Goal: Transaction & Acquisition: Purchase product/service

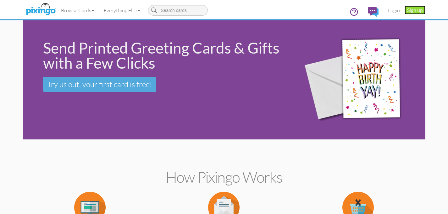
click at [416, 6] on link "Sign up" at bounding box center [414, 10] width 21 height 9
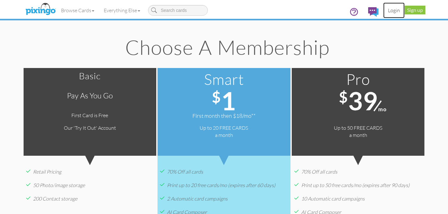
click at [395, 11] on link "Login" at bounding box center [393, 11] width 21 height 16
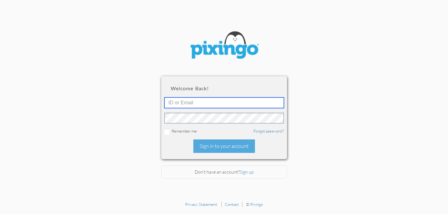
type input "stephaniebutler@snowfox.us"
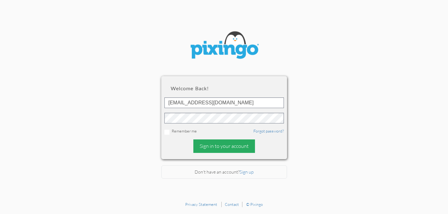
click at [213, 147] on div "Sign in to your account" at bounding box center [224, 147] width 62 height 14
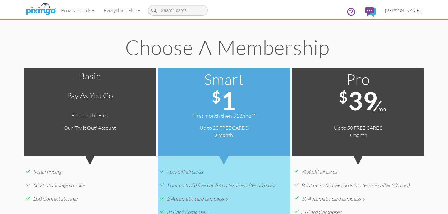
click at [412, 12] on span "[PERSON_NAME]" at bounding box center [402, 10] width 35 height 5
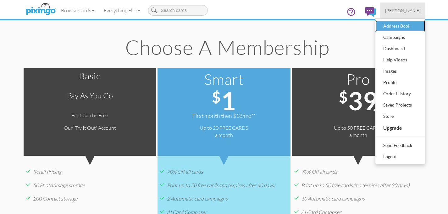
click at [404, 23] on div "Address Book" at bounding box center [399, 25] width 37 height 9
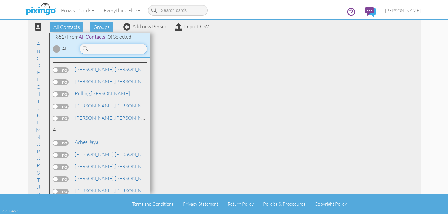
click at [127, 48] on input at bounding box center [113, 49] width 68 height 11
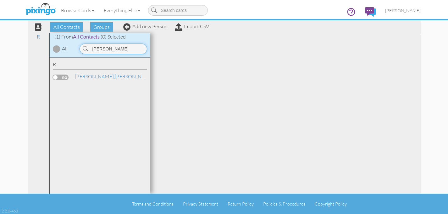
type input "george"
click at [61, 78] on label at bounding box center [61, 78] width 16 height 6
click at [0, 0] on input "checkbox" at bounding box center [0, 0] width 0 height 0
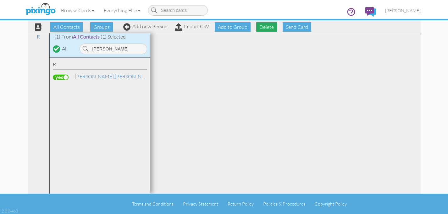
click at [269, 28] on span "Delete" at bounding box center [266, 26] width 21 height 9
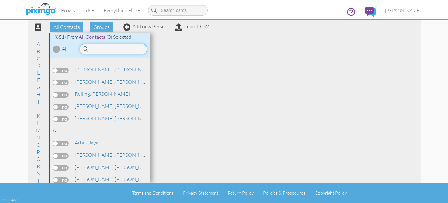
click at [110, 49] on input at bounding box center [113, 49] width 68 height 11
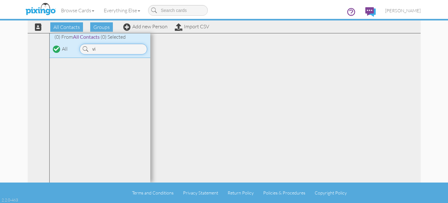
type input "v"
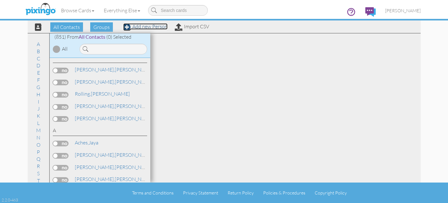
click at [142, 26] on link "Add new Person" at bounding box center [145, 26] width 44 height 6
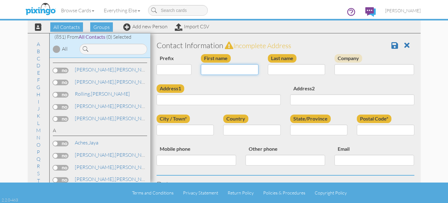
click at [218, 71] on input "First name" at bounding box center [229, 69] width 57 height 11
type input "[PERSON_NAME]"
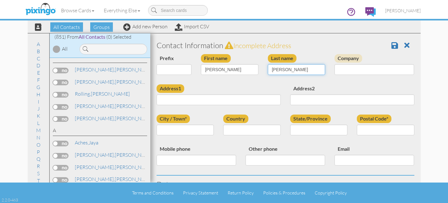
type input "Vidaurri"
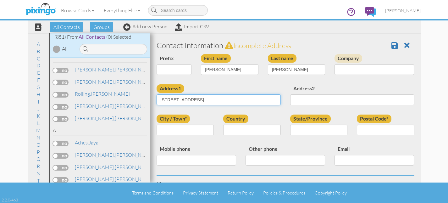
type input "[STREET_ADDRESS]"
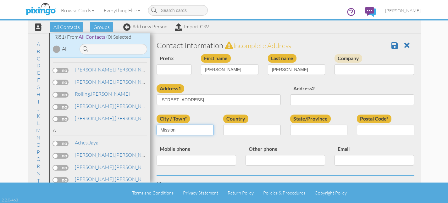
type input "Mission"
select select "object:4625"
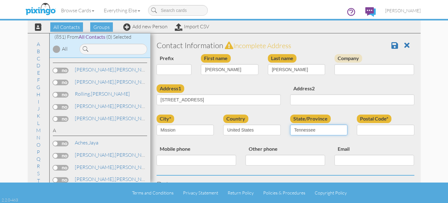
click at [318, 130] on select "AA (Military) AE (Military) Alabama Alaska American Samoa AP (Military) Arizona…" at bounding box center [318, 129] width 57 height 11
select select "object:4923"
click at [290, 124] on select "AA (Military) AE (Military) Alabama Alaska American Samoa AP (Military) Arizona…" at bounding box center [318, 129] width 57 height 11
click at [367, 128] on input "Postal Code*" at bounding box center [384, 129] width 57 height 11
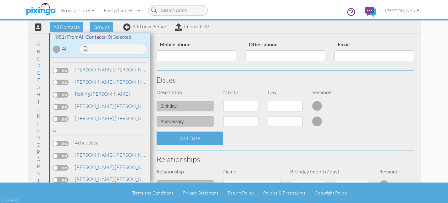
scroll to position [105, 0]
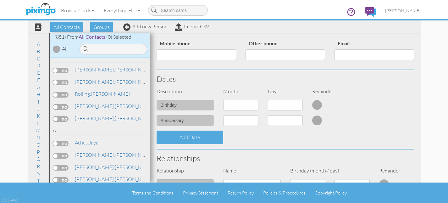
type input "78573"
click at [241, 102] on select "1 - Jan 2 - Feb 3 - Mar 4 - Apr 5 - May 6 - Jun 7 - Jul 8 - Aug 9 - Sep 10 - Oc…" at bounding box center [240, 105] width 35 height 11
select select "object:4620"
click at [223, 100] on select "1 - Jan 2 - Feb 3 - Mar 4 - Apr 5 - May 6 - Jun 7 - Jul 8 - Aug 9 - Sep 10 - Oc…" at bounding box center [240, 105] width 35 height 11
click at [294, 105] on select "1 2 3 4 5 6 7 8 9 10 11 12 13 14 15 16 17 18 19 20 21 22 23 24 25 26 27 28 29 3…" at bounding box center [285, 105] width 35 height 11
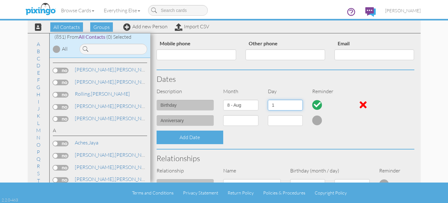
select select "number:3"
click at [268, 100] on select "1 2 3 4 5 6 7 8 9 10 11 12 13 14 15 16 17 18 19 20 21 22 23 24 25 26 27 28 29 3…" at bounding box center [285, 105] width 35 height 11
click at [243, 120] on select "1 - Jan 2 - Feb 3 - Mar 4 - Apr 5 - May 6 - Jun 7 - Jul 8 - Aug 9 - Sep 10 - Oc…" at bounding box center [240, 120] width 35 height 11
select select "object:4622"
click at [223, 115] on select "1 - Jan 2 - Feb 3 - Mar 4 - Apr 5 - May 6 - Jun 7 - Jul 8 - Aug 9 - Sep 10 - Oc…" at bounding box center [240, 120] width 35 height 11
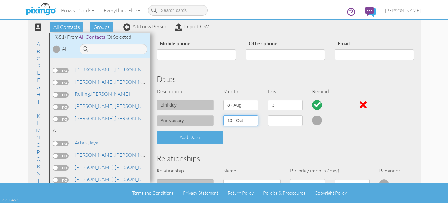
select select "number:1"
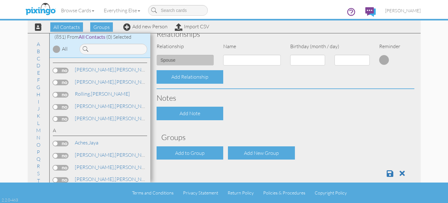
scroll to position [230, 0]
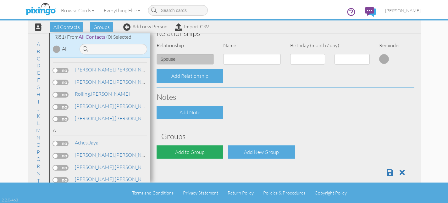
click at [197, 151] on div "Add to Group" at bounding box center [189, 152] width 67 height 14
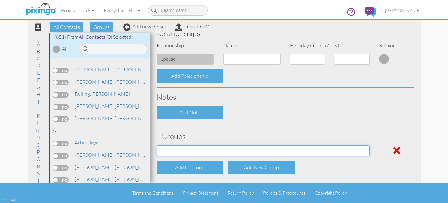
click at [203, 149] on select "Address Incorrect Joshua Aetna Joshua Cigna Joshua Postal Joshua UHC Joshua Uni…" at bounding box center [262, 150] width 213 height 11
select select "object:4940"
click at [156, 145] on select "Address Incorrect Joshua Aetna Joshua Cigna Joshua Postal Joshua UHC Joshua Uni…" at bounding box center [262, 150] width 213 height 11
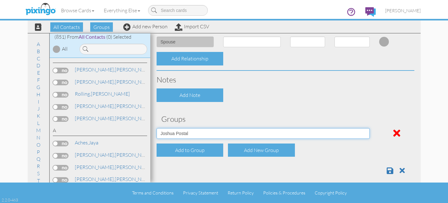
scroll to position [254, 0]
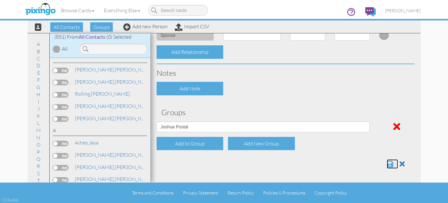
click at [389, 164] on span at bounding box center [389, 164] width 7 height 8
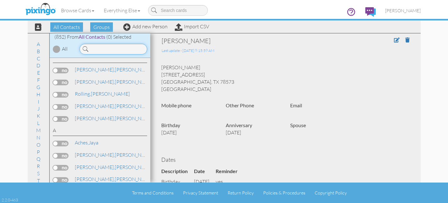
click at [102, 47] on input at bounding box center [113, 49] width 68 height 11
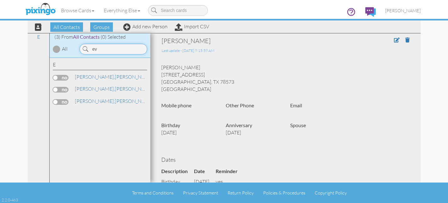
type input "e"
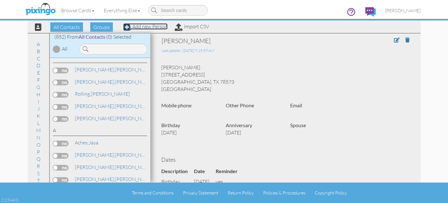
click at [151, 29] on link "Add new Person" at bounding box center [145, 26] width 44 height 6
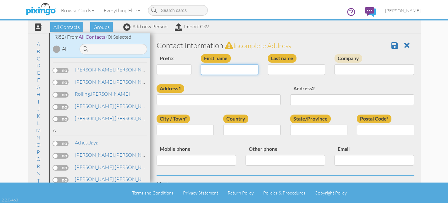
click at [212, 72] on input "First name" at bounding box center [229, 69] width 57 height 11
type input "[PERSON_NAME]"
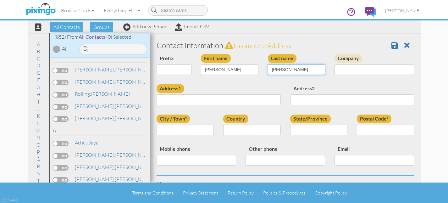
type input "[PERSON_NAME]"
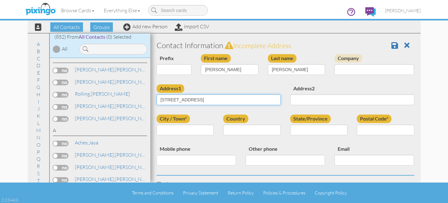
type input "2430 Old State Route 3"
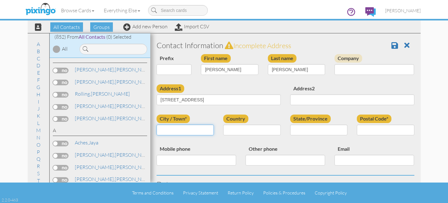
click at [190, 130] on input "City / Town*" at bounding box center [184, 129] width 57 height 11
type input "East Carondelet"
select select "object:4595"
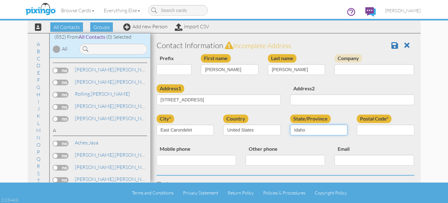
click at [304, 125] on select "AA (Military) AE (Military) Alabama Alaska American Samoa AP (Military) Arizona…" at bounding box center [318, 129] width 57 height 11
select select "object:4859"
click at [290, 124] on select "AA (Military) AE (Military) Alabama Alaska American Samoa AP (Military) Arizona…" at bounding box center [318, 129] width 57 height 11
click at [365, 132] on input "Postal Code*" at bounding box center [384, 129] width 57 height 11
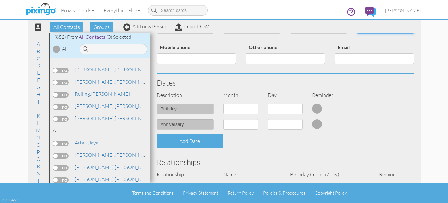
scroll to position [108, 0]
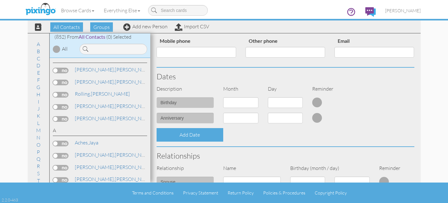
type input "62240"
click at [239, 107] on select "1 - Jan 2 - Feb 3 - Mar 4 - Apr 5 - May 6 - Jun 7 - Jul 8 - Aug 9 - Sep 10 - Oc…" at bounding box center [240, 102] width 35 height 11
select select "object:4593"
click at [223, 97] on select "1 - Jan 2 - Feb 3 - Mar 4 - Apr 5 - May 6 - Jun 7 - Jul 8 - Aug 9 - Sep 10 - Oc…" at bounding box center [240, 102] width 35 height 11
click at [280, 104] on select "1 2 3 4 5 6 7 8 9 10 11 12 13 14 15 16 17 18 19 20 21 22 23 24 25 26 27 28 29 30" at bounding box center [285, 102] width 35 height 11
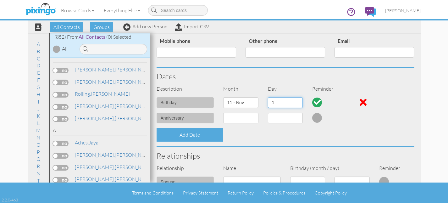
select select "number:5"
click at [268, 97] on select "1 2 3 4 5 6 7 8 9 10 11 12 13 14 15 16 17 18 19 20 21 22 23 24 25 26 27 28 29 30" at bounding box center [285, 102] width 35 height 11
click at [249, 116] on select "1 - Jan 2 - Feb 3 - Mar 4 - Apr 5 - May 6 - Jun 7 - Jul 8 - Aug 9 - Sep 10 - Oc…" at bounding box center [240, 117] width 35 height 11
select select "object:4592"
click at [223, 112] on select "1 - Jan 2 - Feb 3 - Mar 4 - Apr 5 - May 6 - Jun 7 - Jul 8 - Aug 9 - Sep 10 - Oc…" at bounding box center [240, 117] width 35 height 11
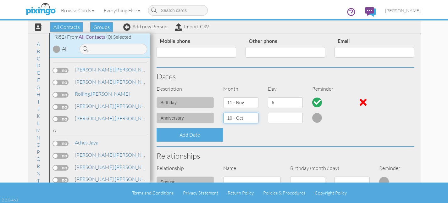
select select "number:1"
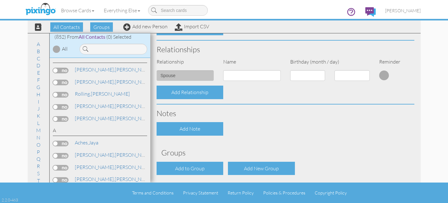
scroll to position [214, 0]
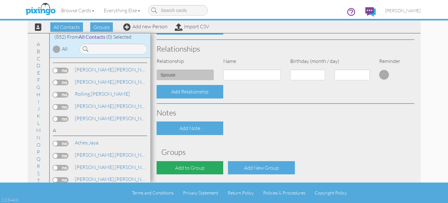
click at [206, 167] on div "Add to Group" at bounding box center [189, 168] width 67 height 14
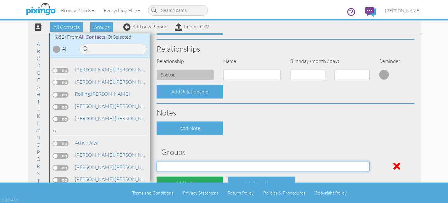
click at [206, 167] on select "Address Incorrect Joshua Aetna Joshua Cigna Joshua Postal Joshua UHC Joshua Uni…" at bounding box center [262, 166] width 213 height 11
select select "object:4910"
click at [156, 161] on select "Address Incorrect Joshua Aetna Joshua Cigna Joshua Postal Joshua UHC Joshua Uni…" at bounding box center [262, 166] width 213 height 11
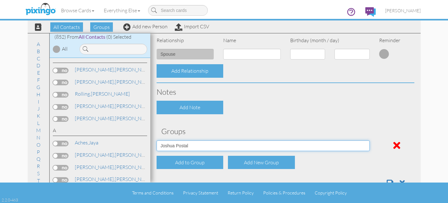
scroll to position [254, 0]
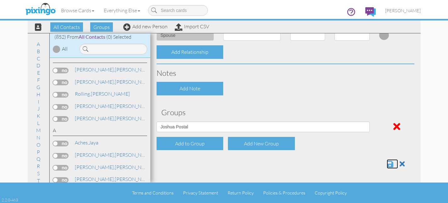
click at [388, 166] on span at bounding box center [389, 164] width 7 height 8
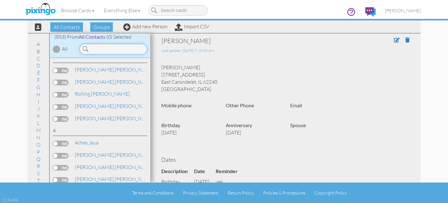
click at [109, 49] on input at bounding box center [113, 49] width 68 height 11
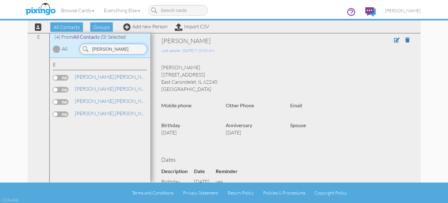
type input "[PERSON_NAME]"
click at [58, 112] on label at bounding box center [61, 114] width 16 height 6
click at [0, 0] on input "checkbox" at bounding box center [0, 0] width 0 height 0
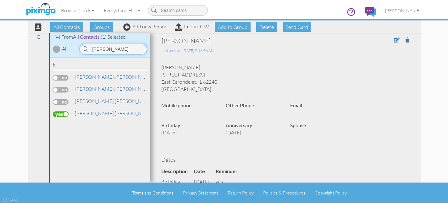
click at [116, 48] on input "[PERSON_NAME]" at bounding box center [113, 49] width 68 height 11
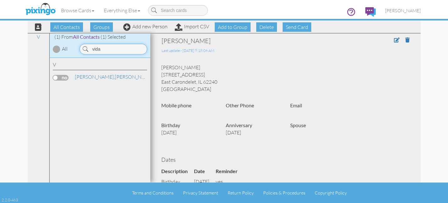
type input "vida"
click at [61, 78] on label at bounding box center [61, 78] width 16 height 6
click at [0, 0] on input "checkbox" at bounding box center [0, 0] width 0 height 0
click at [109, 51] on input "vida" at bounding box center [113, 49] width 68 height 11
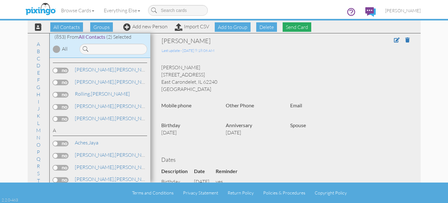
click at [295, 31] on span "Send Card" at bounding box center [296, 26] width 29 height 9
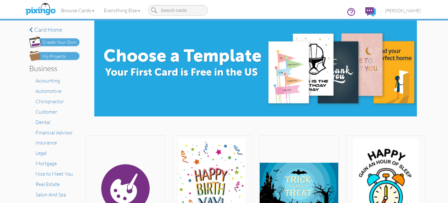
click at [67, 57] on img at bounding box center [54, 56] width 50 height 10
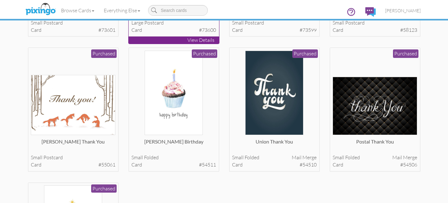
scroll to position [150, 0]
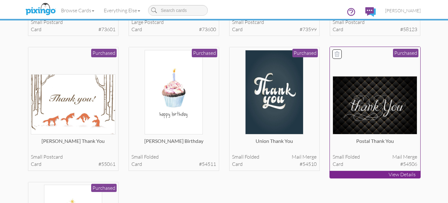
click at [358, 111] on img at bounding box center [374, 105] width 84 height 58
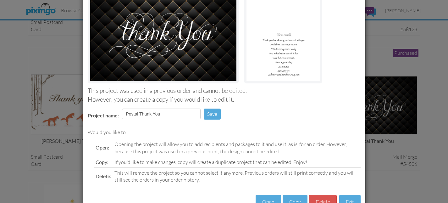
scroll to position [91, 0]
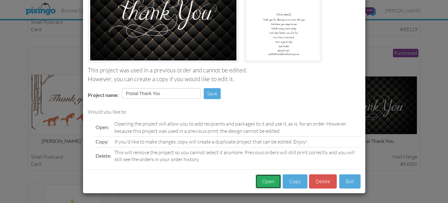
click at [269, 185] on button "Open" at bounding box center [267, 181] width 25 height 14
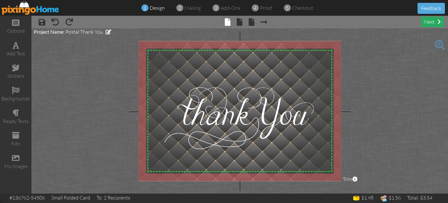
click at [437, 23] on span at bounding box center [438, 21] width 3 height 5
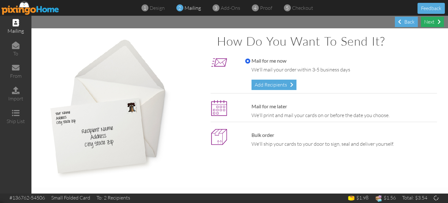
click at [437, 23] on span at bounding box center [438, 21] width 3 height 5
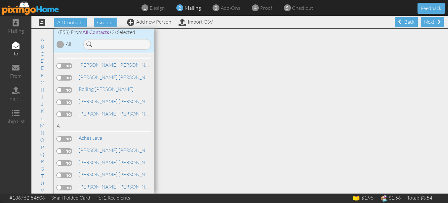
click at [437, 23] on span at bounding box center [438, 21] width 3 height 5
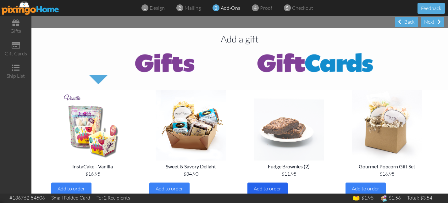
click at [281, 189] on div "Add to order" at bounding box center [267, 188] width 40 height 12
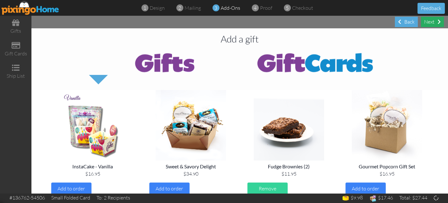
click at [437, 22] on span at bounding box center [438, 21] width 3 height 5
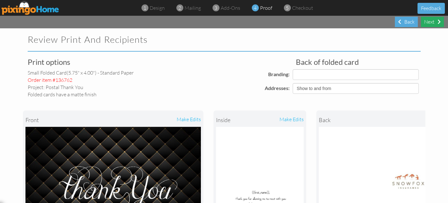
select select "object:9157"
select select "object:9160"
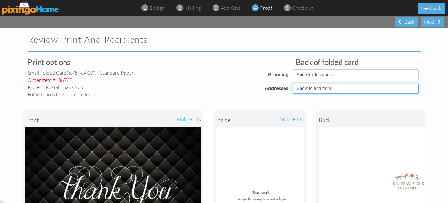
click at [348, 89] on select "Show to and from Show from only Hide to and from" at bounding box center [355, 88] width 126 height 11
select select "object:9147"
click at [292, 83] on select "Show to and from Show from only Hide to and from" at bounding box center [355, 88] width 126 height 11
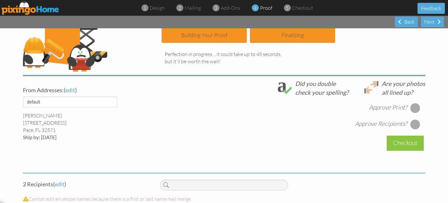
scroll to position [112, 0]
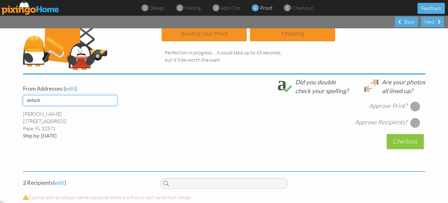
click at [103, 99] on select "default Joshua Martha" at bounding box center [70, 100] width 94 height 11
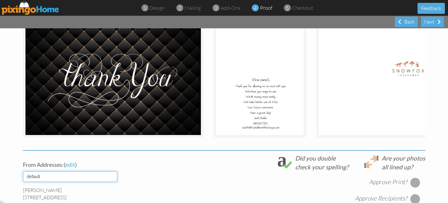
scroll to position [28, 0]
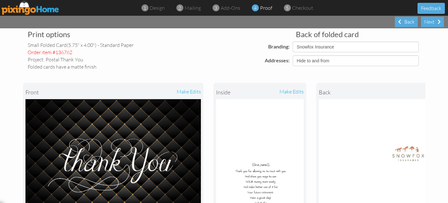
select select "object:9161"
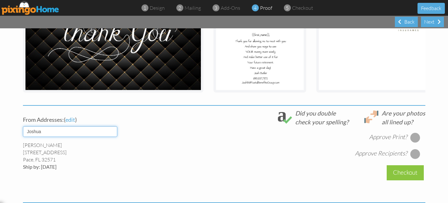
scroll to position [166, 0]
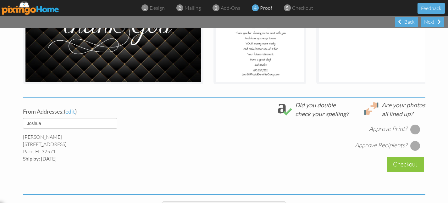
click at [420, 128] on div "Approve Print? Approve Recipients?" at bounding box center [292, 134] width 265 height 33
click at [415, 133] on div at bounding box center [415, 129] width 10 height 10
click at [413, 149] on div at bounding box center [415, 145] width 10 height 10
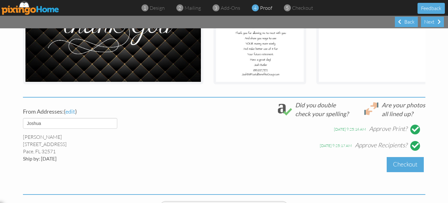
click at [401, 168] on div "Checkout" at bounding box center [404, 164] width 37 height 15
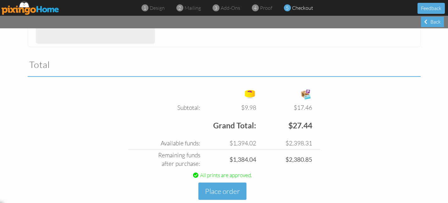
scroll to position [196, 0]
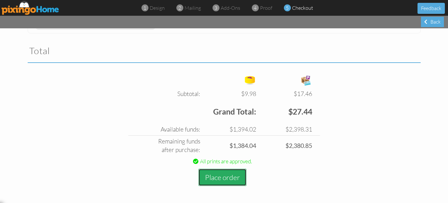
click at [235, 178] on button "Place order" at bounding box center [222, 176] width 48 height 17
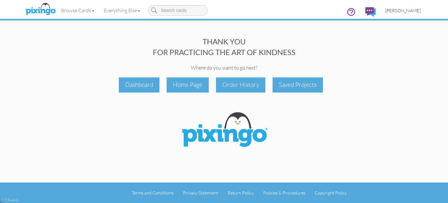
click at [400, 12] on span "[PERSON_NAME]" at bounding box center [402, 10] width 35 height 5
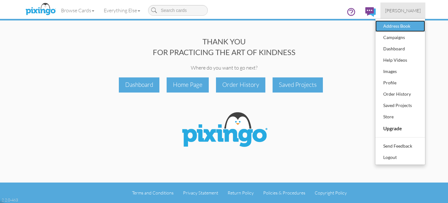
click at [399, 28] on div "Address Book" at bounding box center [399, 25] width 37 height 9
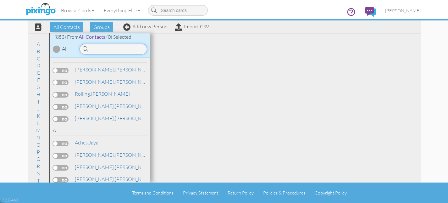
click at [123, 44] on input at bounding box center [113, 49] width 68 height 11
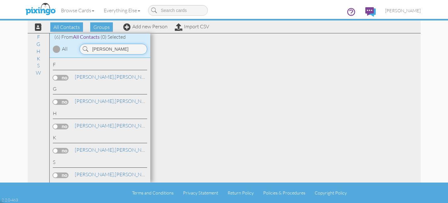
type input "[PERSON_NAME]"
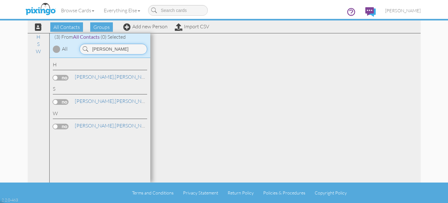
drag, startPoint x: 126, startPoint y: 53, endPoint x: 78, endPoint y: 51, distance: 48.1
click at [78, 51] on div "[PERSON_NAME]" at bounding box center [113, 49] width 74 height 11
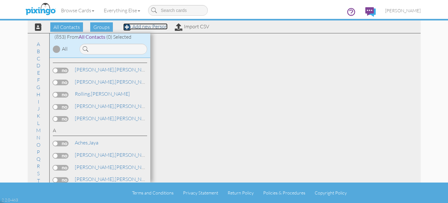
click at [148, 27] on link "Add new Person" at bounding box center [145, 26] width 44 height 6
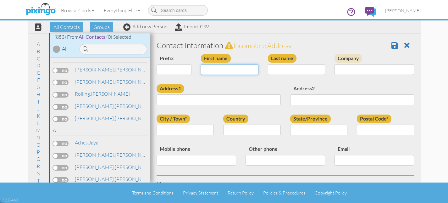
click at [220, 72] on input "First name" at bounding box center [229, 69] width 57 height 11
type input "[PERSON_NAME]"
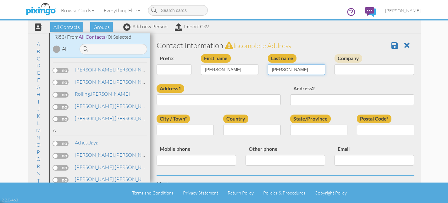
type input "Davis"
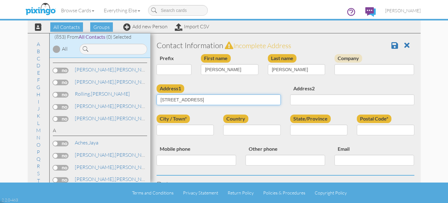
type input "[STREET_ADDRESS]"
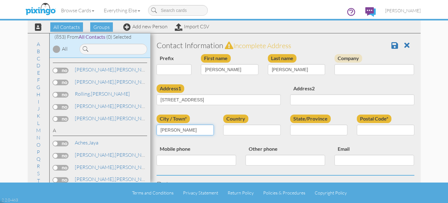
type input "[PERSON_NAME]"
select select "object:13157"
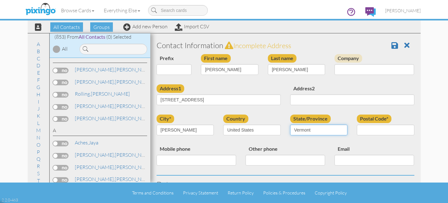
select select "object:13459"
click at [290, 124] on select "AA (Military) AE (Military) Alabama Alaska American Samoa AP (Military) Arizona…" at bounding box center [318, 129] width 57 height 11
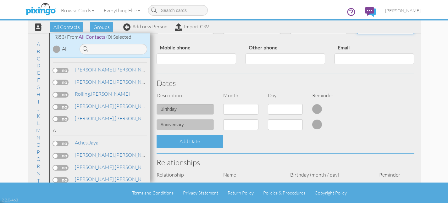
scroll to position [102, 0]
type input "23831"
click at [236, 110] on select "1 - Jan 2 - Feb 3 - Mar 4 - Apr 5 - May 6 - Jun 7 - Jul 8 - Aug 9 - Sep 10 - Oc…" at bounding box center [240, 108] width 35 height 11
select select "object:13153"
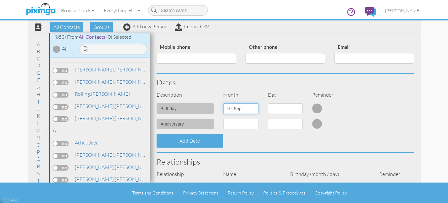
click at [223, 103] on select "1 - Jan 2 - Feb 3 - Mar 4 - Apr 5 - May 6 - Jun 7 - Jul 8 - Aug 9 - Sep 10 - Oc…" at bounding box center [240, 108] width 35 height 11
click at [286, 108] on select "1 2 3 4 5 6 7 8 9 10 11 12 13 14 15 16 17 18 19 20 21 22 23 24 25 26 27 28 29 30" at bounding box center [285, 108] width 35 height 11
select select "number:26"
click at [268, 103] on select "1 2 3 4 5 6 7 8 9 10 11 12 13 14 15 16 17 18 19 20 21 22 23 24 25 26 27 28 29 30" at bounding box center [285, 108] width 35 height 11
click at [242, 126] on select "1 - Jan 2 - Feb 3 - Mar 4 - Apr 5 - May 6 - Jun 7 - Jul 8 - Aug 9 - Sep 10 - Oc…" at bounding box center [240, 123] width 35 height 11
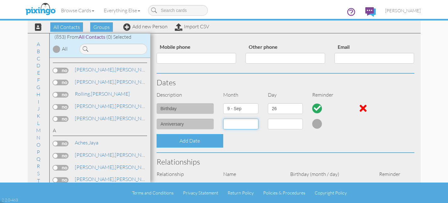
select select "object:13154"
click at [223, 118] on select "1 - Jan 2 - Feb 3 - Mar 4 - Apr 5 - May 6 - Jun 7 - Jul 8 - Aug 9 - Sep 10 - Oc…" at bounding box center [240, 123] width 35 height 11
select select "number:1"
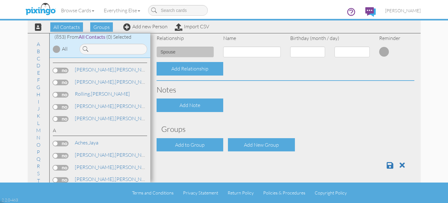
scroll to position [238, 0]
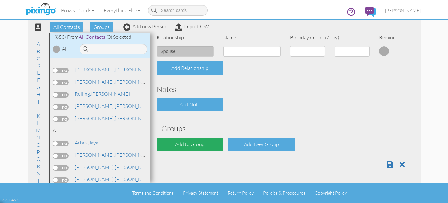
click at [197, 146] on div "Add to Group" at bounding box center [189, 144] width 67 height 14
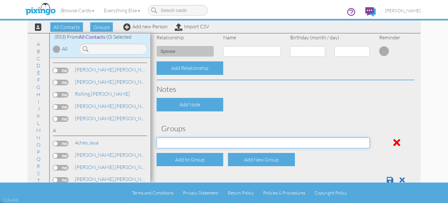
click at [200, 143] on select "Address Incorrect Joshua Aetna Joshua Cigna Joshua Postal Joshua UHC Joshua Uni…" at bounding box center [262, 142] width 213 height 11
select select "object:13474"
click at [156, 137] on select "Address Incorrect Joshua Aetna Joshua Cigna Joshua Postal Joshua UHC Joshua Uni…" at bounding box center [262, 142] width 213 height 11
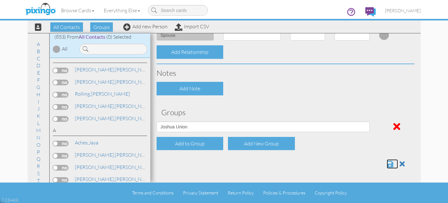
click at [388, 164] on span at bounding box center [389, 164] width 7 height 8
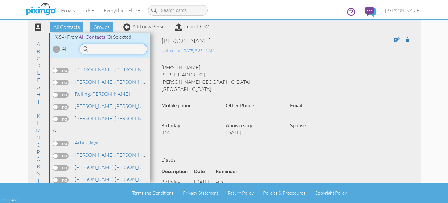
click at [98, 48] on input at bounding box center [113, 49] width 68 height 11
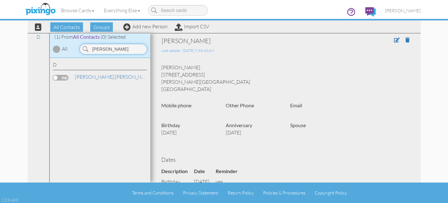
type input "[PERSON_NAME]"
click at [57, 79] on label at bounding box center [61, 78] width 16 height 6
click at [0, 0] on input "checkbox" at bounding box center [0, 0] width 0 height 0
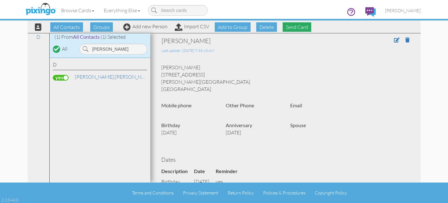
click at [297, 31] on span "Send Card" at bounding box center [296, 26] width 29 height 9
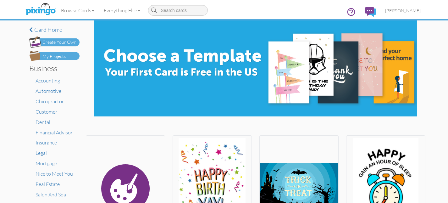
click at [75, 54] on img at bounding box center [54, 56] width 50 height 10
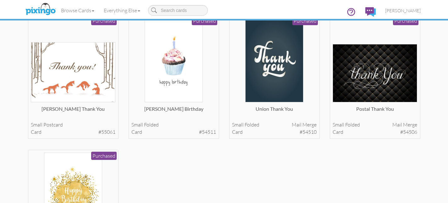
scroll to position [183, 0]
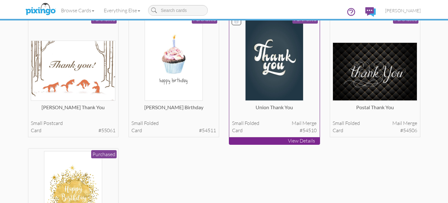
click at [259, 82] on img at bounding box center [274, 58] width 58 height 84
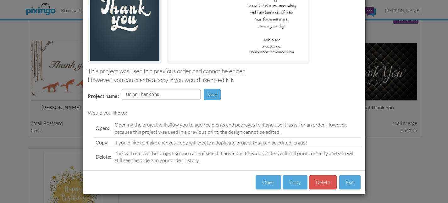
scroll to position [91, 0]
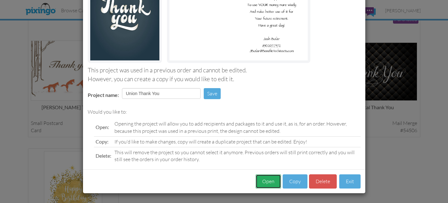
click at [276, 181] on button "Open" at bounding box center [267, 181] width 25 height 14
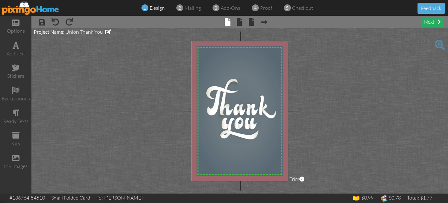
click at [426, 23] on div "next" at bounding box center [432, 22] width 23 height 10
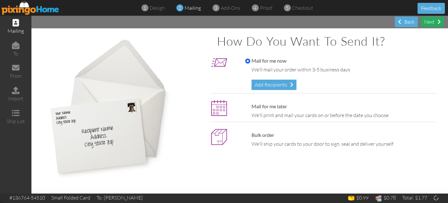
click at [426, 23] on div "Next" at bounding box center [432, 22] width 23 height 10
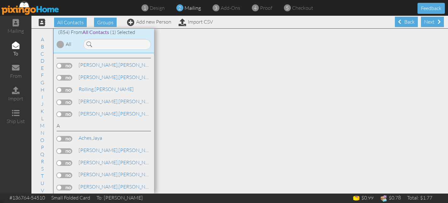
click at [426, 23] on div "Next" at bounding box center [432, 22] width 23 height 10
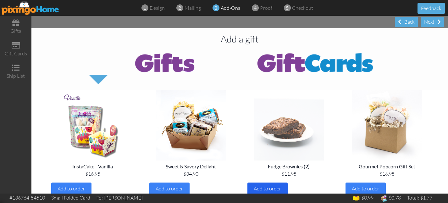
click at [279, 188] on span "Add to order" at bounding box center [266, 188] width 27 height 6
click at [435, 30] on div "Add a gift InstaCake - Vanilla $16.95 Add to order Sweet & Savory Delight $34.9…" at bounding box center [239, 110] width 416 height 165
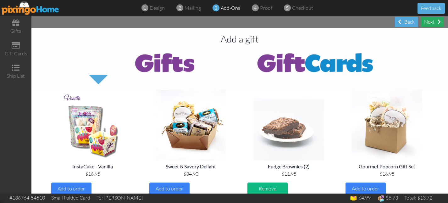
click at [436, 25] on div "Next" at bounding box center [432, 22] width 23 height 10
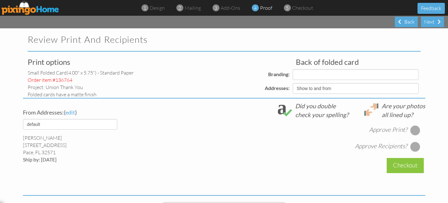
select select "object:5617"
select select "object:5621"
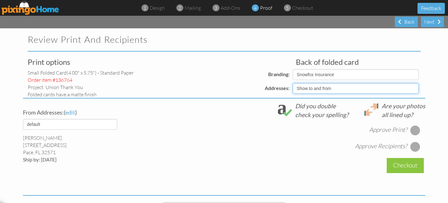
click at [363, 91] on select "Show to and from Show from only Hide to and from" at bounding box center [355, 88] width 126 height 11
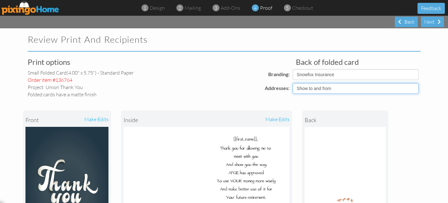
select select "object:5616"
click at [292, 83] on select "Show to and from Show from only Hide to and from" at bounding box center [355, 88] width 126 height 11
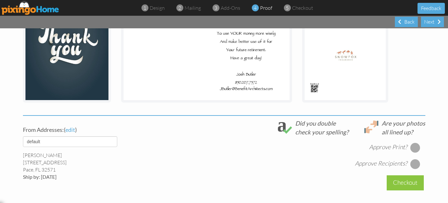
scroll to position [150, 0]
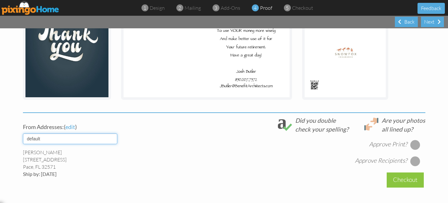
click at [114, 138] on select "default [PERSON_NAME] [PERSON_NAME]" at bounding box center [70, 138] width 94 height 11
select select "object:5618"
click at [23, 133] on select "default [PERSON_NAME] [PERSON_NAME]" at bounding box center [70, 138] width 94 height 11
click at [415, 144] on div at bounding box center [415, 144] width 10 height 10
click at [416, 161] on div at bounding box center [415, 161] width 10 height 10
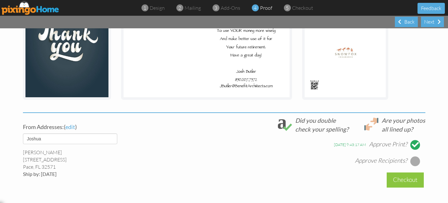
click at [416, 161] on div at bounding box center [415, 161] width 10 height 10
click at [400, 179] on div "Checkout" at bounding box center [404, 179] width 37 height 15
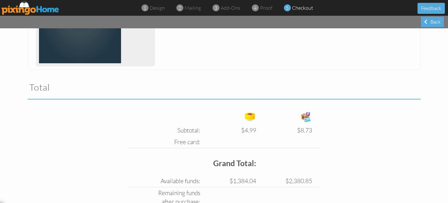
scroll to position [218, 0]
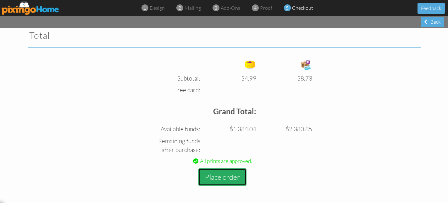
click at [224, 182] on button "Place order" at bounding box center [222, 176] width 48 height 17
